Goal: Navigation & Orientation: Find specific page/section

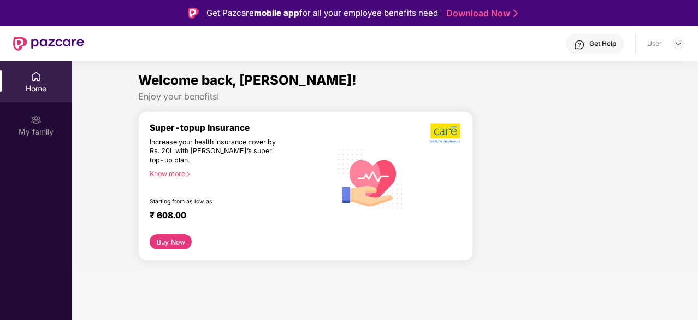
scroll to position [36, 0]
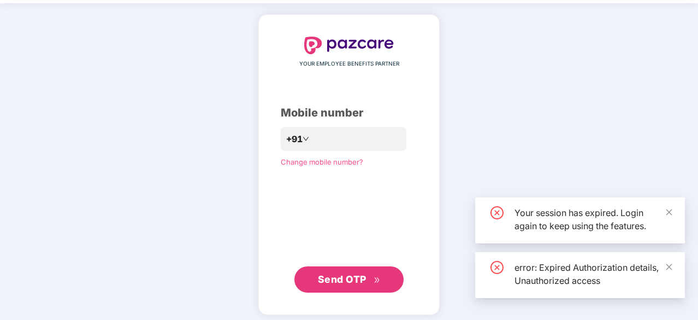
click at [52, 98] on div "YOUR EMPLOYEE BENEFITS PARTNER Mobile number +91 Change mobile number? Send OTP" at bounding box center [349, 164] width 698 height 322
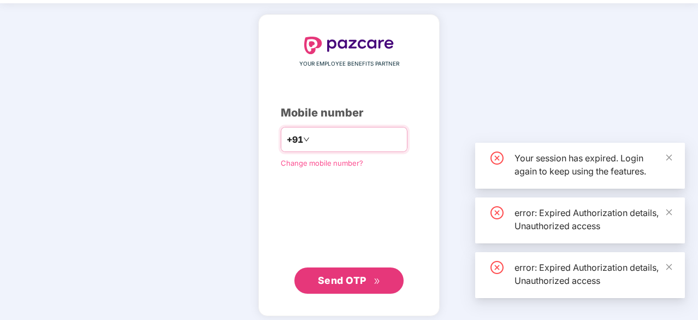
click at [324, 137] on input "number" at bounding box center [357, 139] width 90 height 17
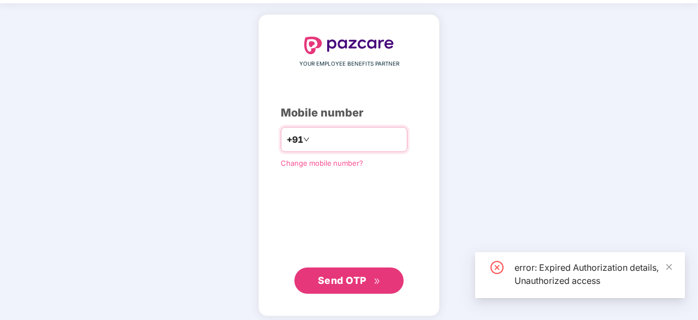
type input "*********"
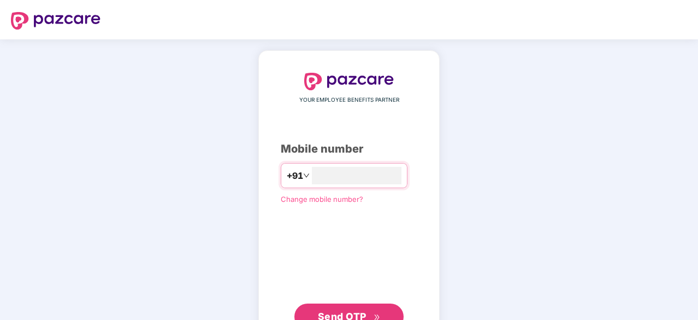
scroll to position [36, 0]
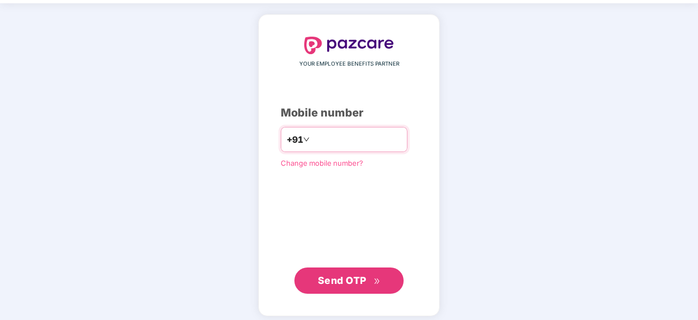
click at [337, 141] on input "number" at bounding box center [357, 139] width 90 height 17
click at [332, 131] on input "number" at bounding box center [357, 139] width 90 height 17
click at [329, 133] on input "number" at bounding box center [357, 139] width 90 height 17
type input "**********"
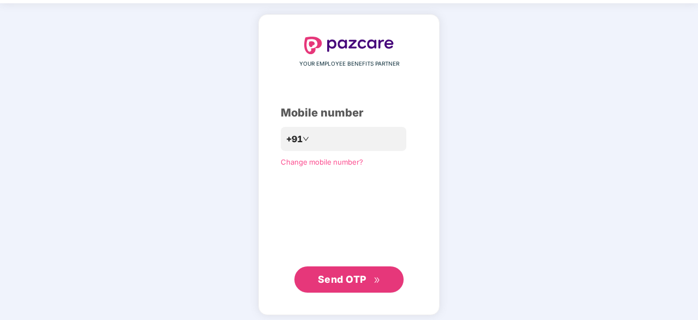
click at [336, 273] on span "Send OTP" at bounding box center [342, 278] width 49 height 11
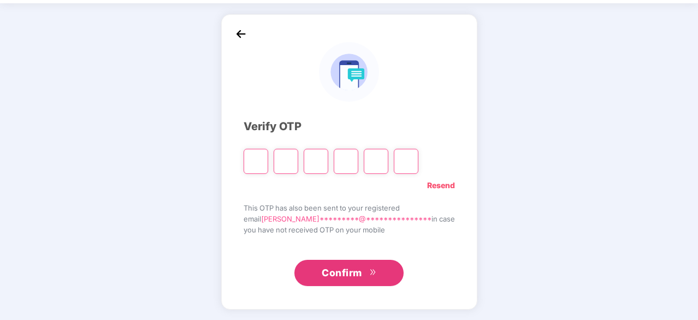
click at [268, 152] on input "Please enter verification code. Digit 1" at bounding box center [256, 161] width 25 height 25
type input "*"
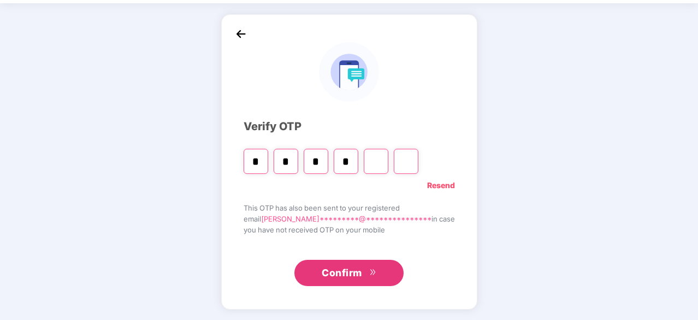
type input "*"
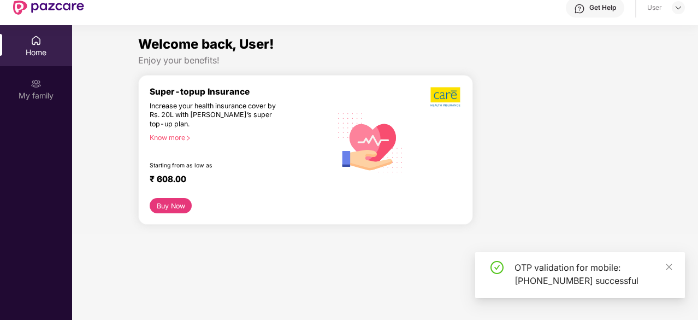
click at [36, 94] on div "My family" at bounding box center [36, 95] width 72 height 11
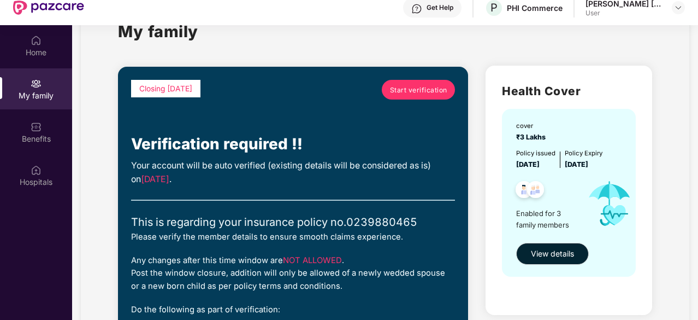
scroll to position [0, 0]
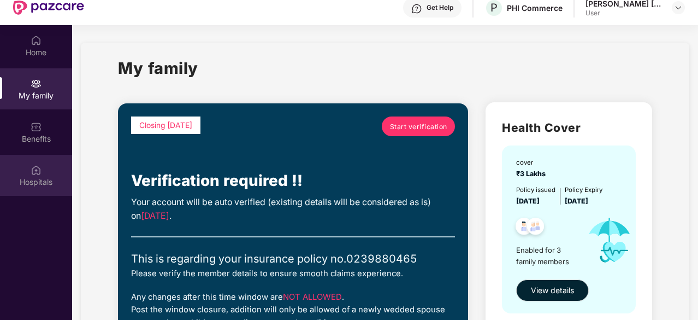
click at [31, 165] on img at bounding box center [36, 169] width 11 height 11
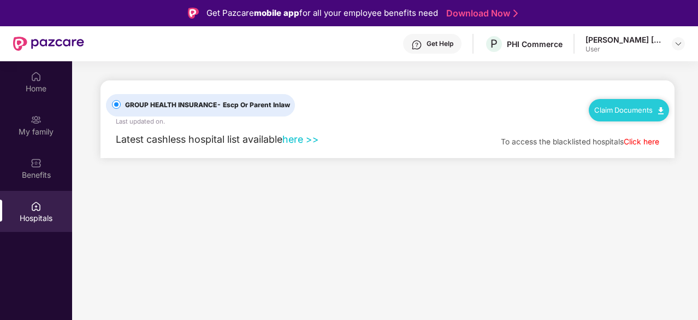
click at [631, 53] on div "User" at bounding box center [624, 49] width 76 height 9
